Goal: Task Accomplishment & Management: Use online tool/utility

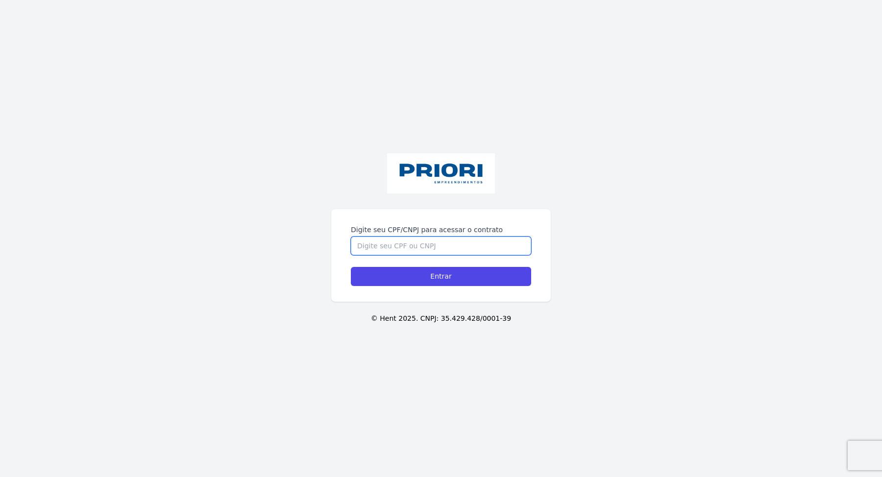
click at [383, 247] on input "Digite seu CPF/CNPJ para acessar o contrato" at bounding box center [441, 246] width 180 height 19
type input "11928691412"
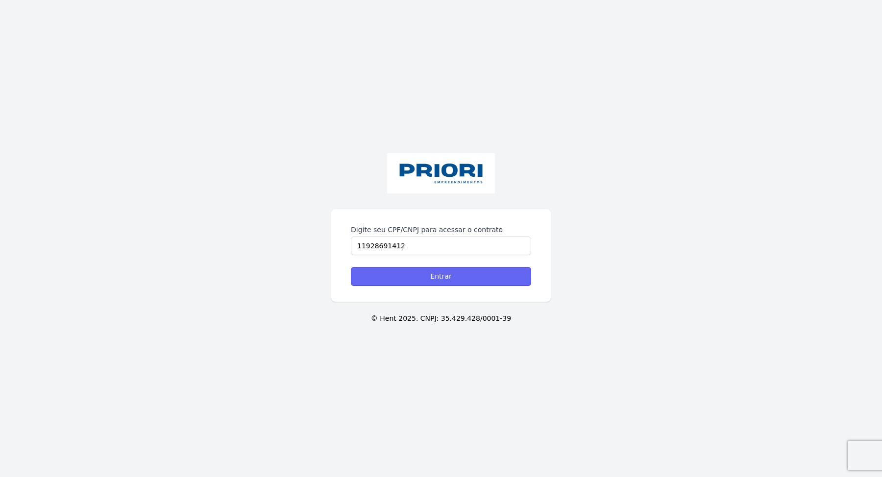
click at [407, 281] on input "Entrar" at bounding box center [441, 276] width 180 height 19
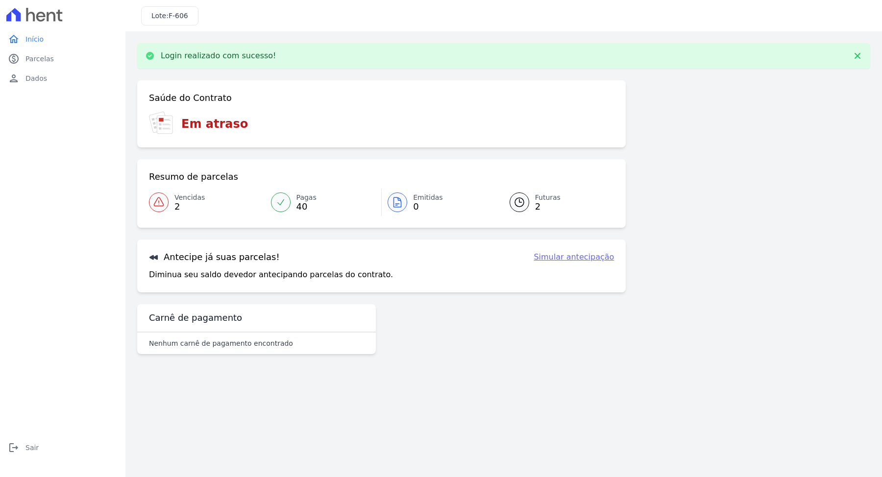
click at [176, 211] on span "2" at bounding box center [189, 207] width 30 height 8
click at [524, 200] on icon at bounding box center [520, 203] width 12 height 12
click at [286, 200] on div at bounding box center [281, 203] width 20 height 20
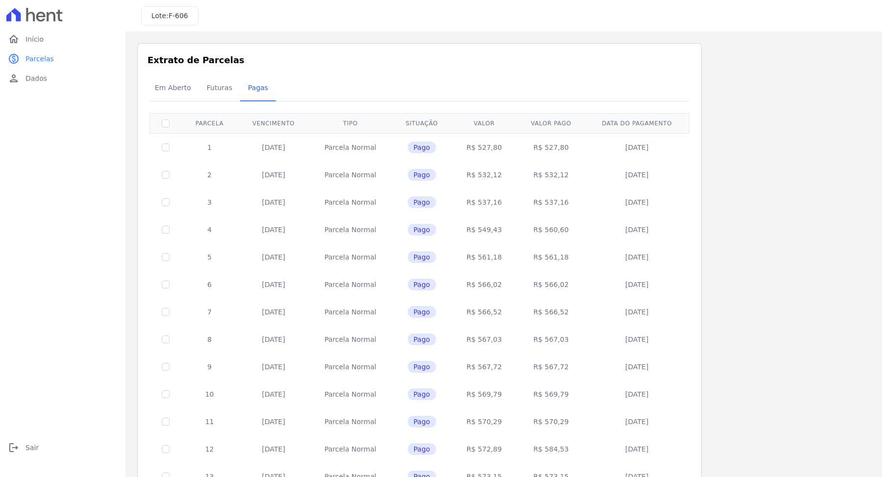
scroll to position [262, 0]
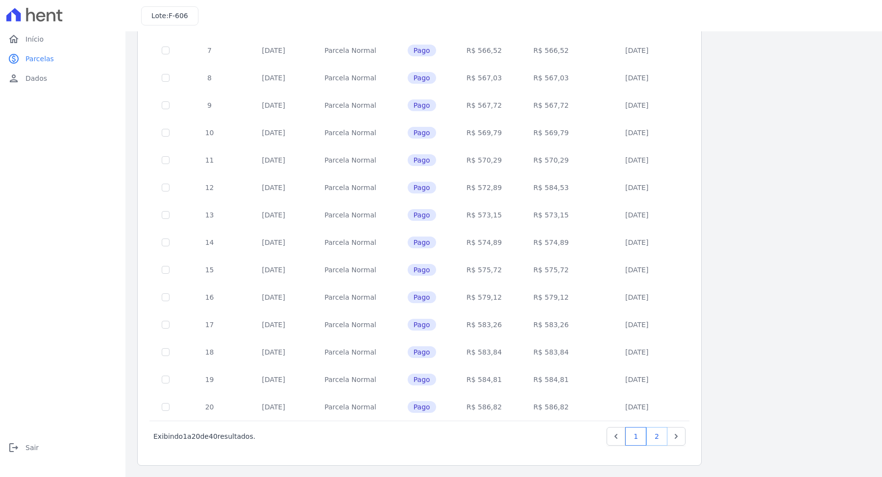
click at [656, 437] on link "2" at bounding box center [657, 436] width 21 height 19
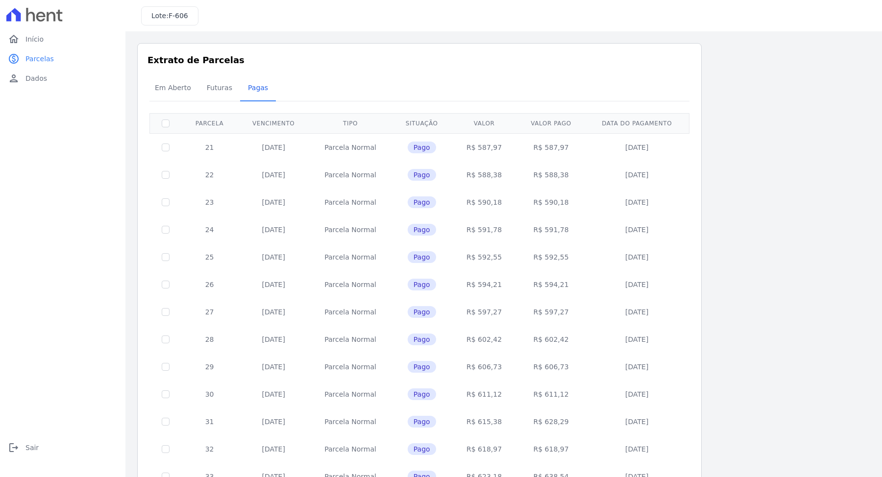
click at [662, 435] on td "[DATE]" at bounding box center [637, 421] width 102 height 27
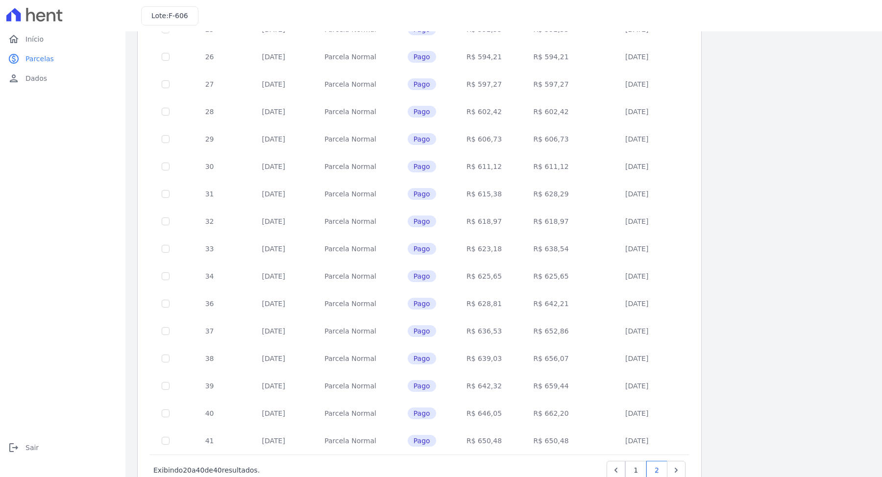
scroll to position [262, 0]
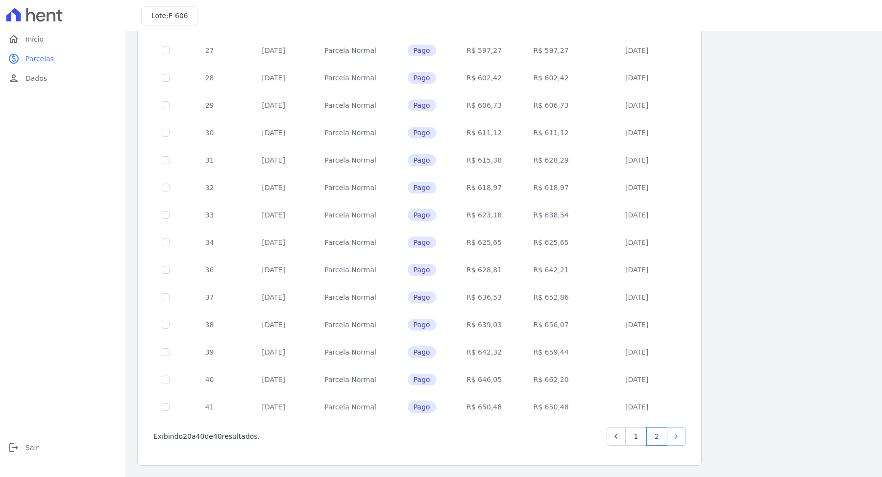
click at [682, 439] on link "Next" at bounding box center [676, 436] width 19 height 19
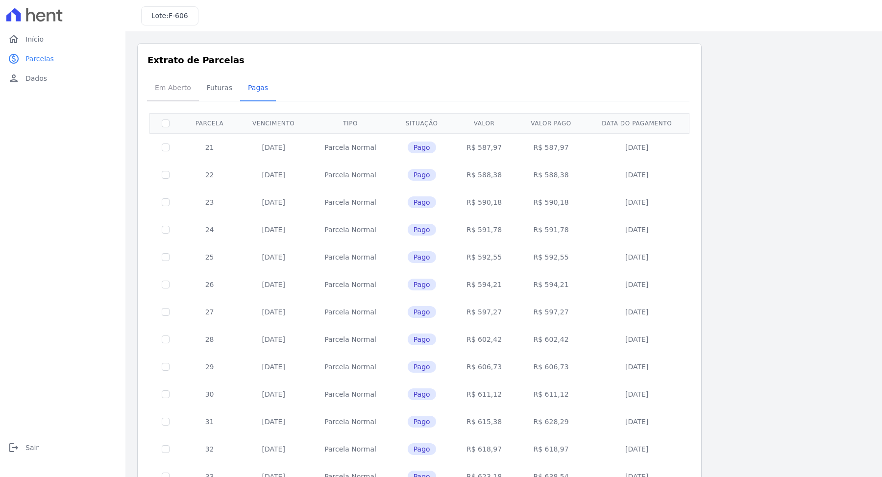
click at [179, 88] on span "Em Aberto" at bounding box center [173, 88] width 48 height 20
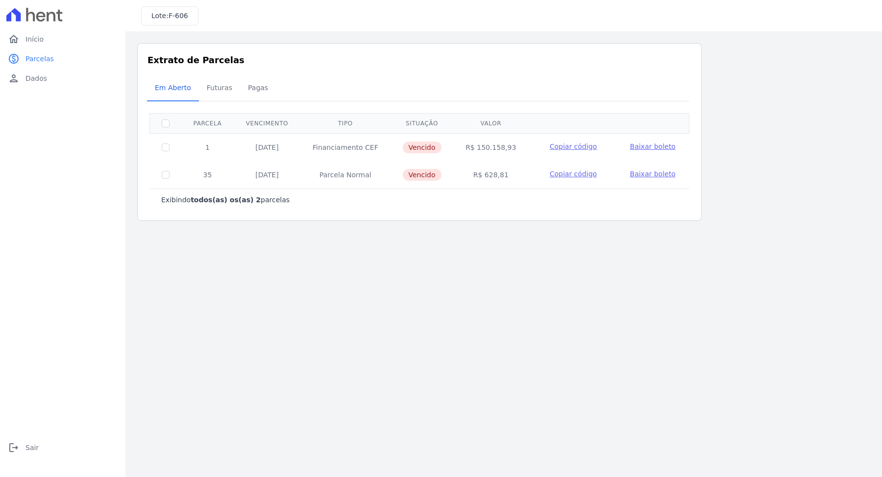
click at [274, 177] on td "[DATE]" at bounding box center [267, 174] width 67 height 27
click at [271, 177] on td "[DATE]" at bounding box center [267, 174] width 67 height 27
click at [316, 178] on td "Parcela Normal" at bounding box center [345, 174] width 90 height 27
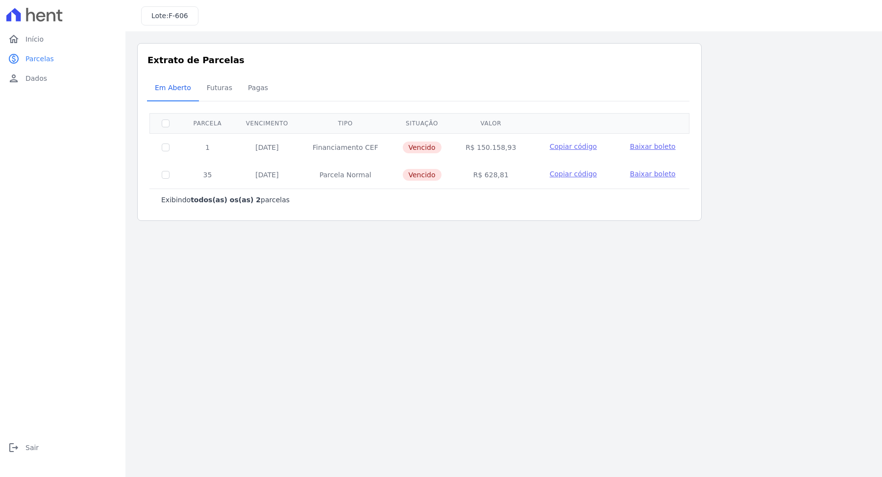
click at [574, 174] on span "Copiar código" at bounding box center [573, 174] width 47 height 8
click at [639, 174] on span "Baixar boleto" at bounding box center [653, 174] width 46 height 8
click at [210, 91] on span "Futuras" at bounding box center [219, 88] width 37 height 20
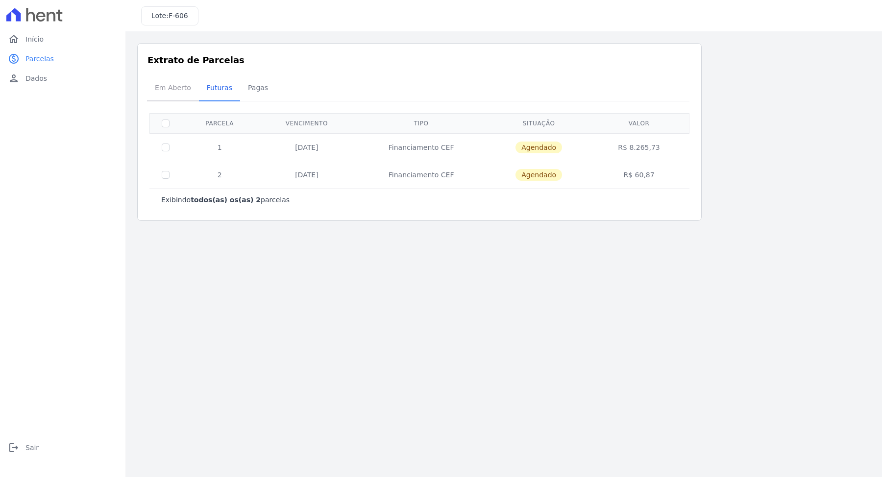
click at [168, 87] on span "Em Aberto" at bounding box center [173, 88] width 48 height 20
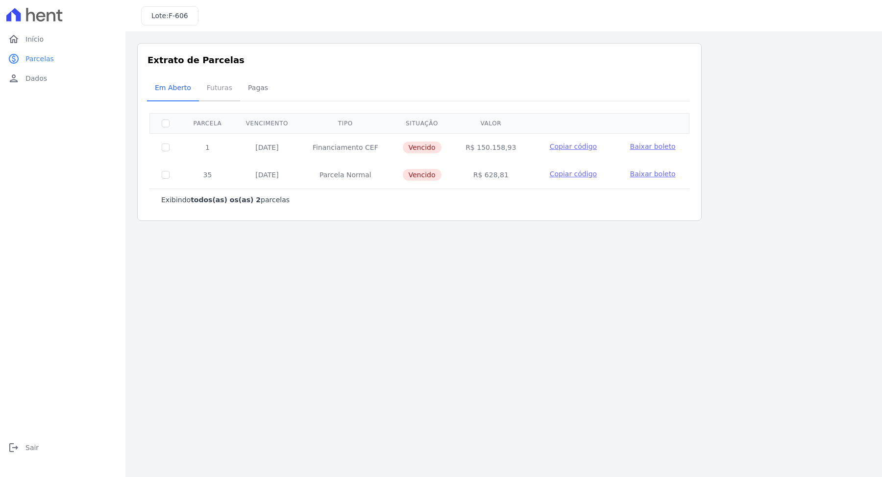
click at [216, 92] on span "Futuras" at bounding box center [219, 88] width 37 height 20
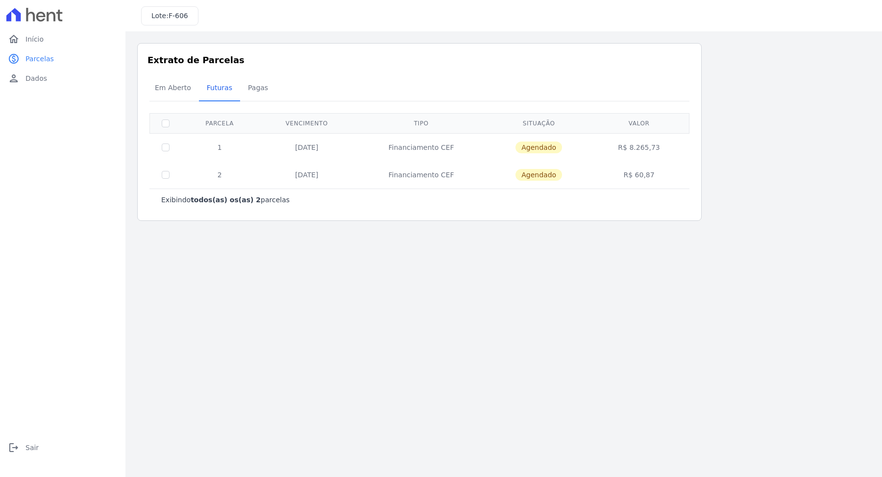
click at [684, 266] on main "Listagem de parcelas Baixar PDF Extrato de Parcelas Em [GEOGRAPHIC_DATA] Futura…" at bounding box center [503, 254] width 757 height 446
